Goal: Task Accomplishment & Management: Complete application form

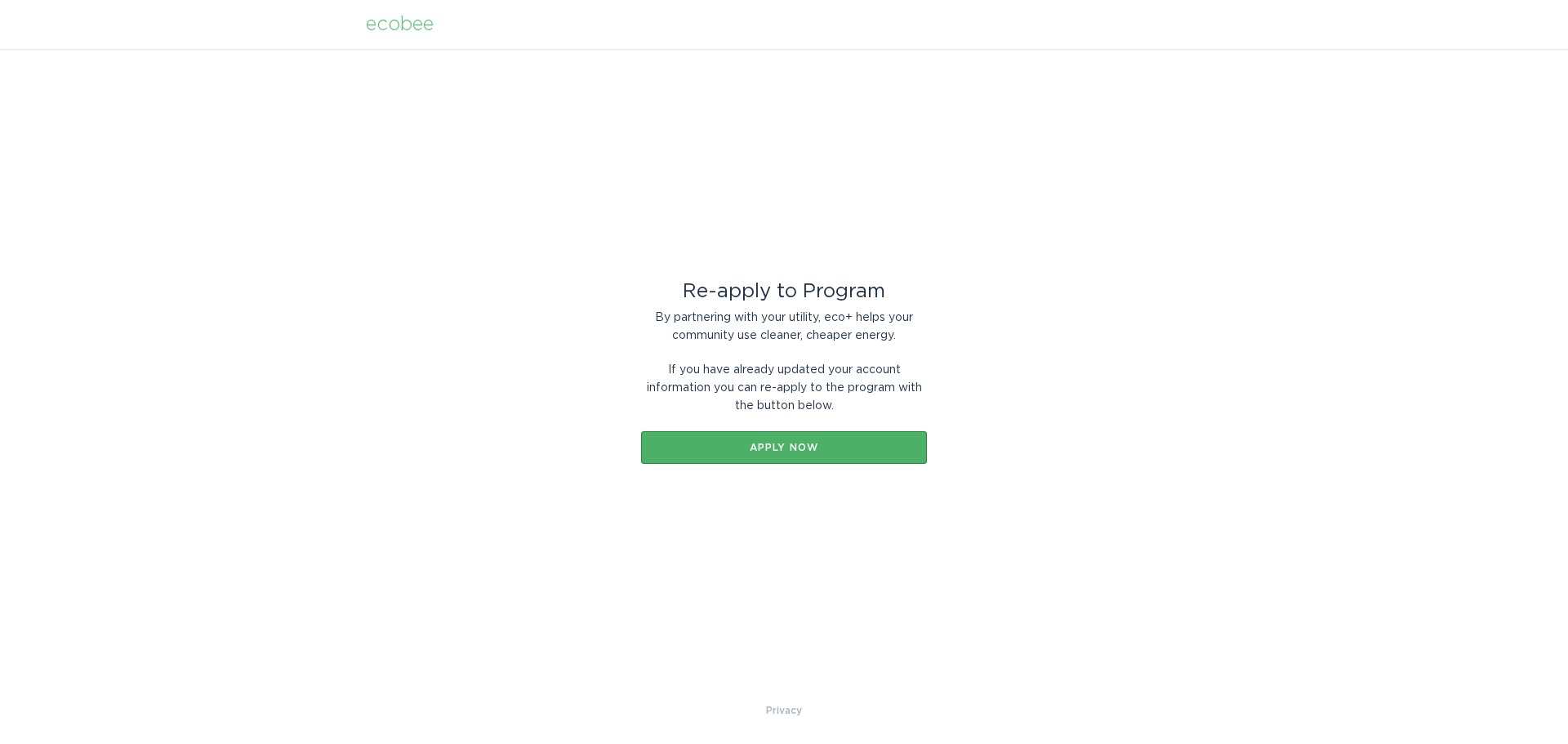
drag, startPoint x: 763, startPoint y: 443, endPoint x: 772, endPoint y: 438, distance: 10.3
click at [766, 443] on div "Apply now" at bounding box center [784, 448] width 270 height 9
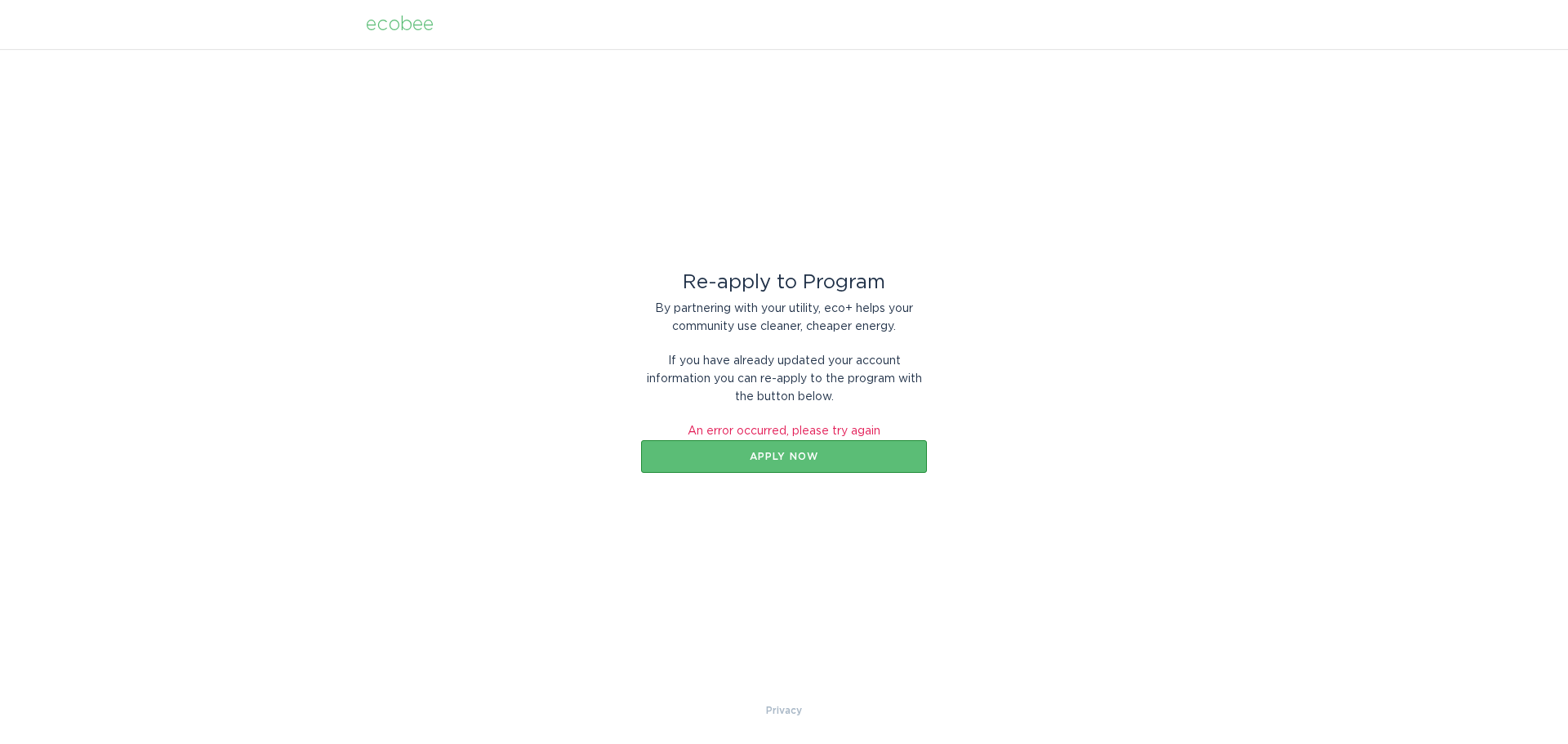
click at [407, 26] on div "ecobee" at bounding box center [400, 24] width 67 height 18
click at [407, 24] on div "ecobee" at bounding box center [400, 24] width 67 height 18
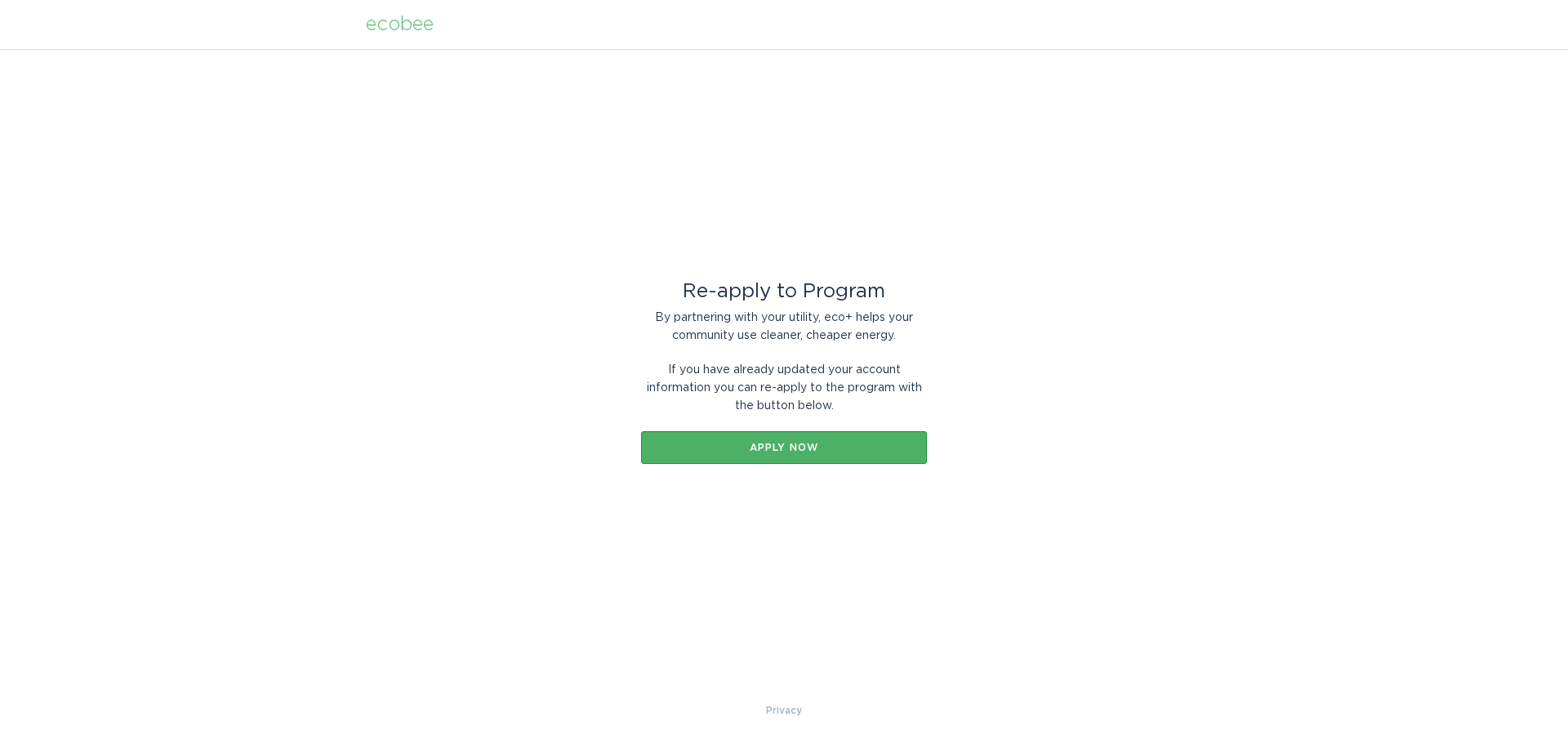
click at [798, 454] on button "Apply now" at bounding box center [783, 447] width 286 height 33
click at [790, 452] on div "Apply now" at bounding box center [784, 448] width 270 height 9
